Goal: Transaction & Acquisition: Purchase product/service

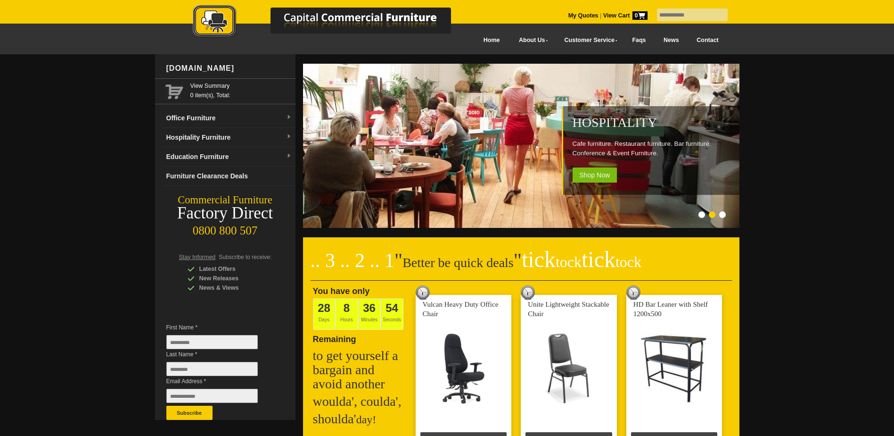
click at [674, 16] on input "text" at bounding box center [692, 14] width 71 height 13
type input "*"
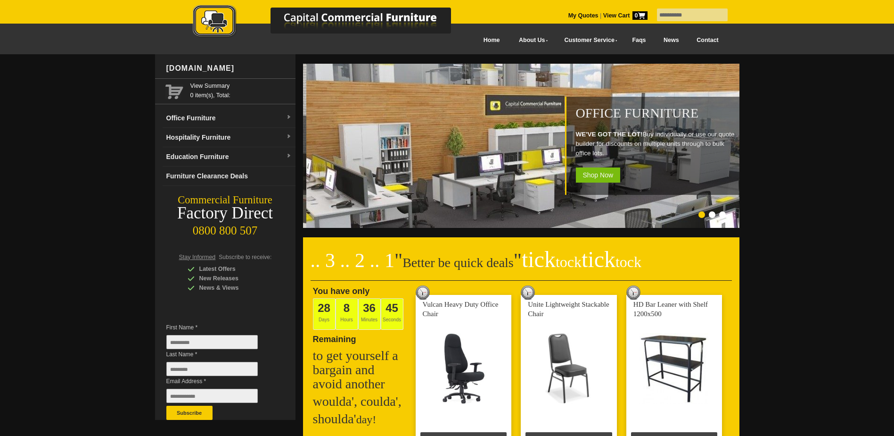
type input "**********"
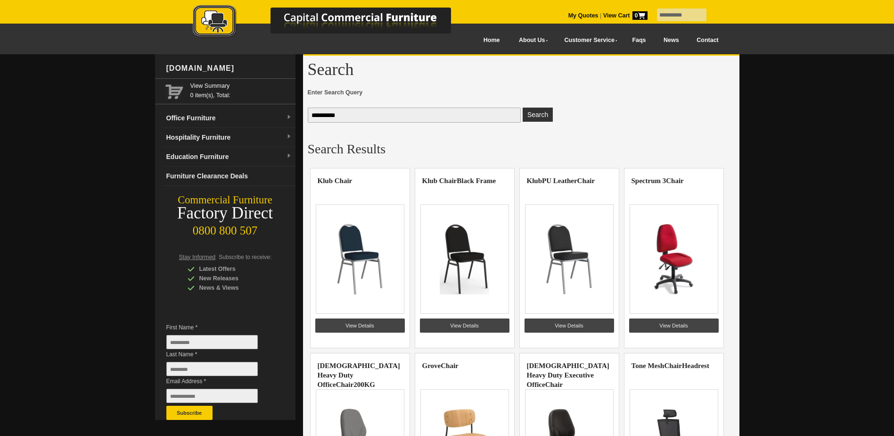
click at [360, 254] on img at bounding box center [359, 259] width 73 height 71
click at [364, 323] on link "View Details" at bounding box center [360, 325] width 90 height 14
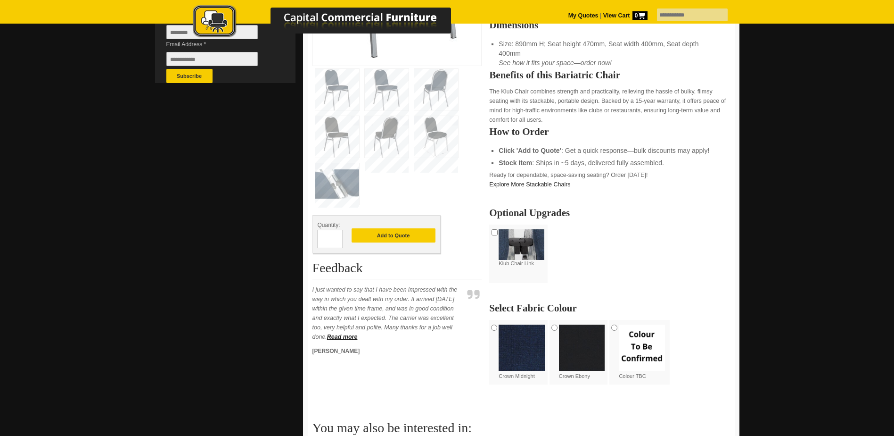
scroll to position [377, 0]
